Goal: Information Seeking & Learning: Learn about a topic

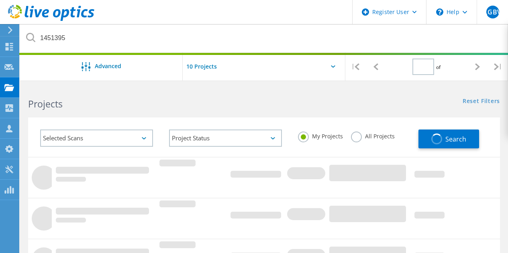
type input "1"
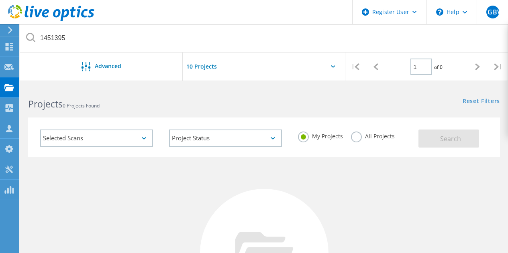
click at [355, 139] on label "All Projects" at bounding box center [373, 136] width 44 height 8
click at [0, 0] on input "All Projects" at bounding box center [0, 0] width 0 height 0
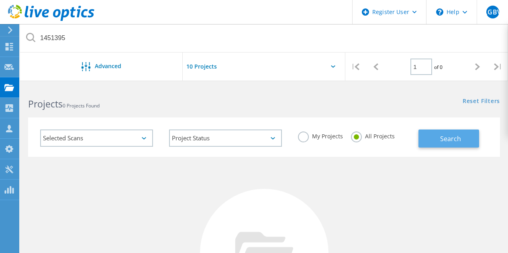
click at [449, 145] on button "Search" at bounding box center [448, 139] width 61 height 18
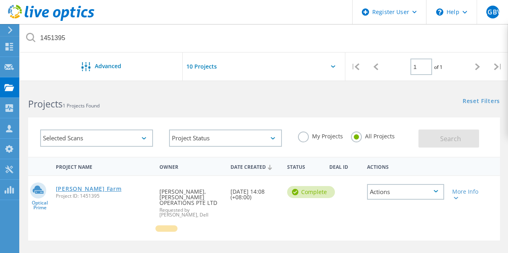
click at [83, 192] on link "[PERSON_NAME] Farm" at bounding box center [89, 189] width 66 height 6
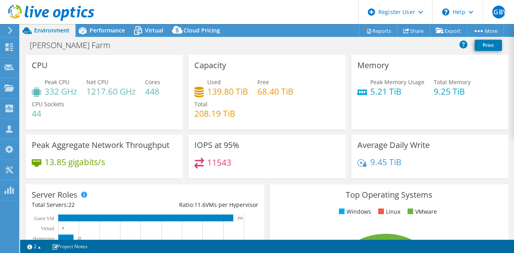
select select "USD"
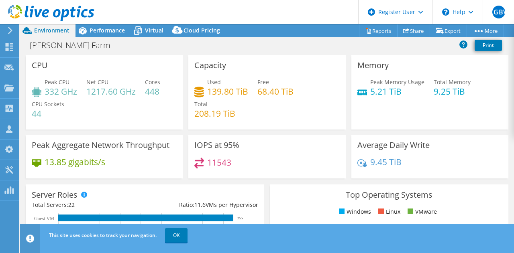
select select "[GEOGRAPHIC_DATA]"
click at [102, 36] on div "Performance" at bounding box center [102, 30] width 55 height 13
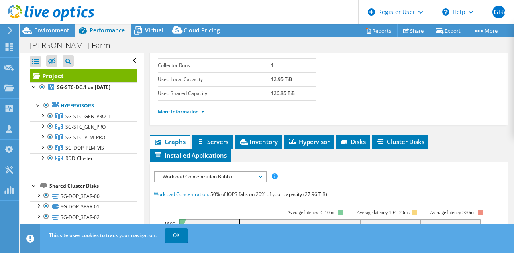
scroll to position [147, 0]
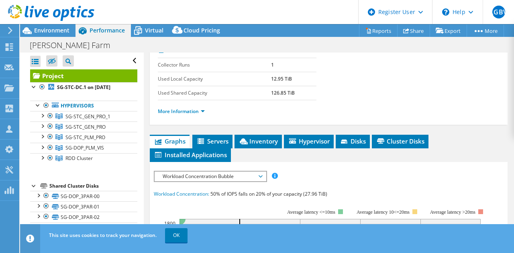
click at [184, 115] on li "More Information" at bounding box center [184, 111] width 52 height 9
click at [186, 112] on link "More Information" at bounding box center [181, 111] width 47 height 7
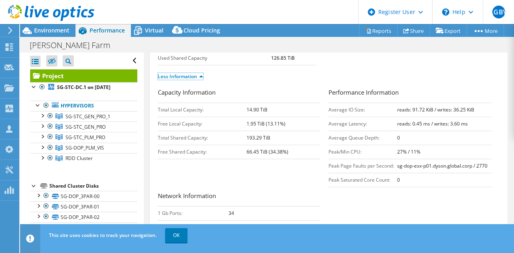
scroll to position [183, 0]
click at [203, 71] on li "Less Information" at bounding box center [183, 75] width 50 height 9
click at [203, 73] on link "Less Information" at bounding box center [180, 75] width 45 height 7
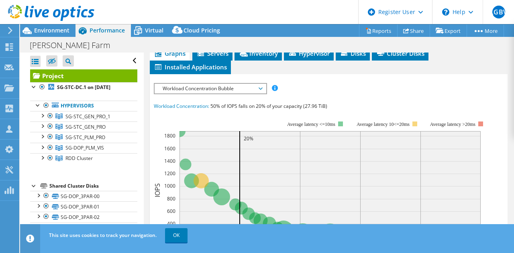
scroll to position [238, 0]
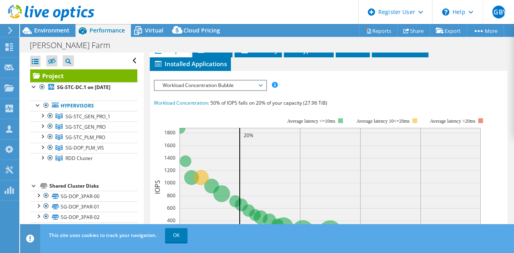
click at [259, 84] on span "Workload Concentration Bubble" at bounding box center [210, 86] width 103 height 10
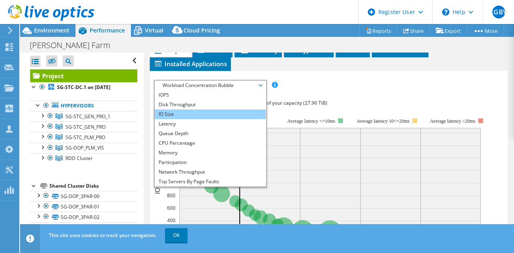
click at [222, 115] on li "IO Size" at bounding box center [210, 115] width 111 height 10
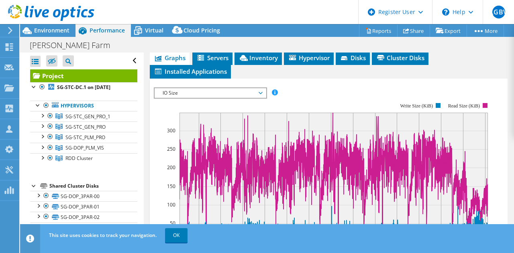
scroll to position [231, 0]
click at [259, 90] on span "IO Size" at bounding box center [210, 93] width 103 height 10
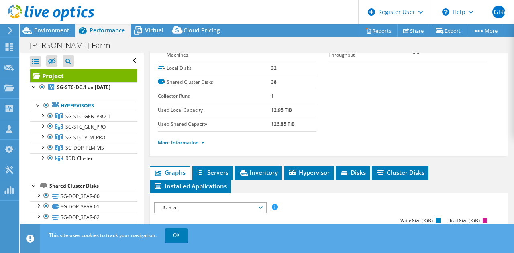
scroll to position [117, 0]
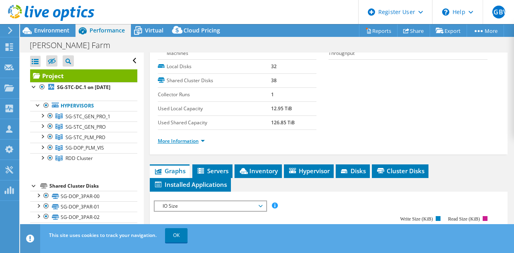
click at [198, 138] on link "More Information" at bounding box center [181, 141] width 47 height 7
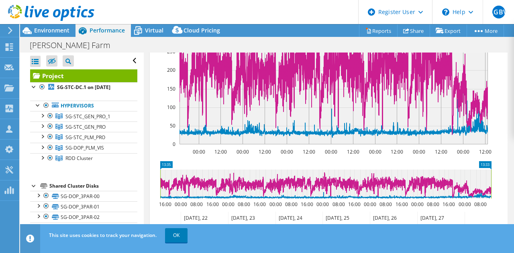
scroll to position [555, 0]
